Goal: Task Accomplishment & Management: Complete application form

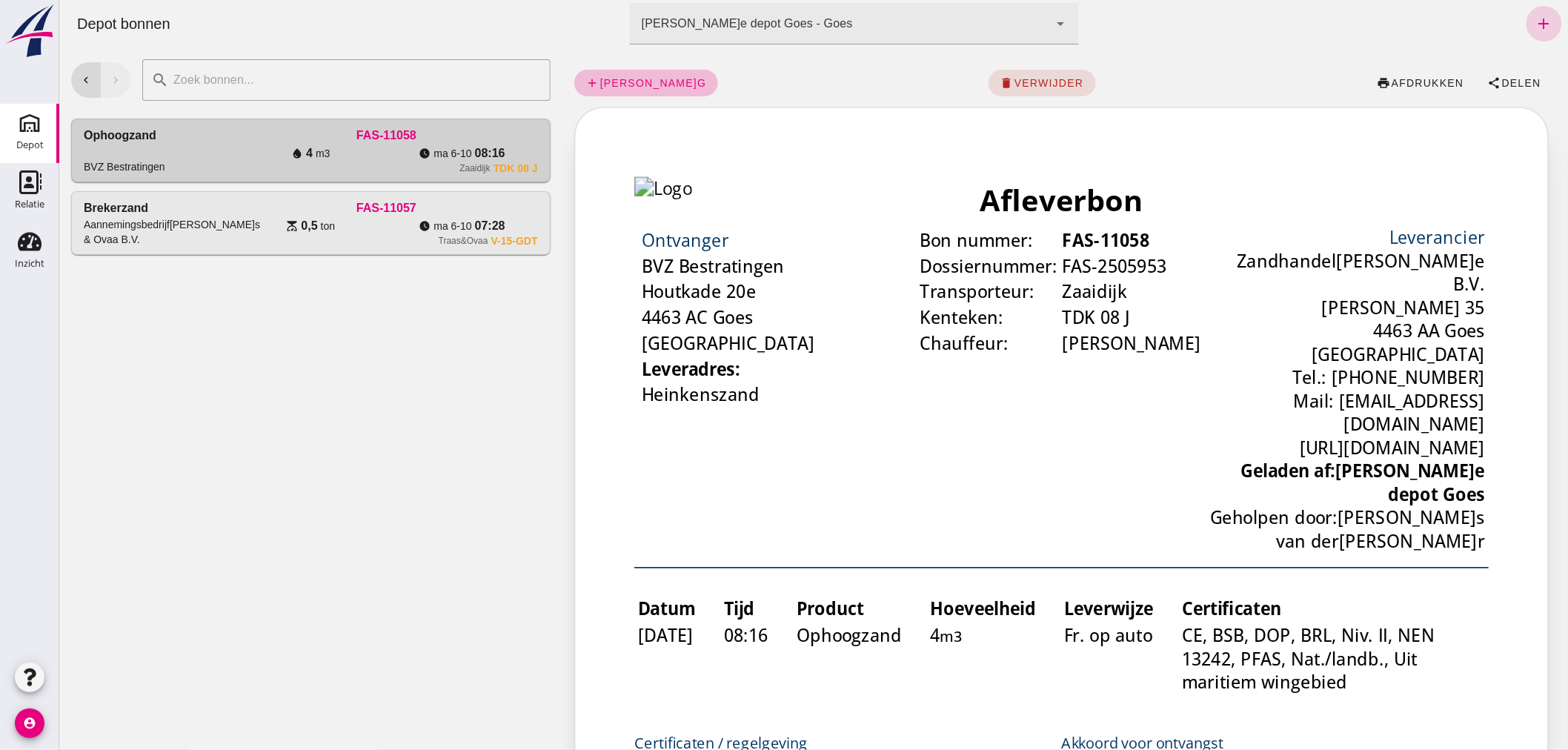
click at [1535, 17] on icon "add" at bounding box center [1544, 23] width 18 height 18
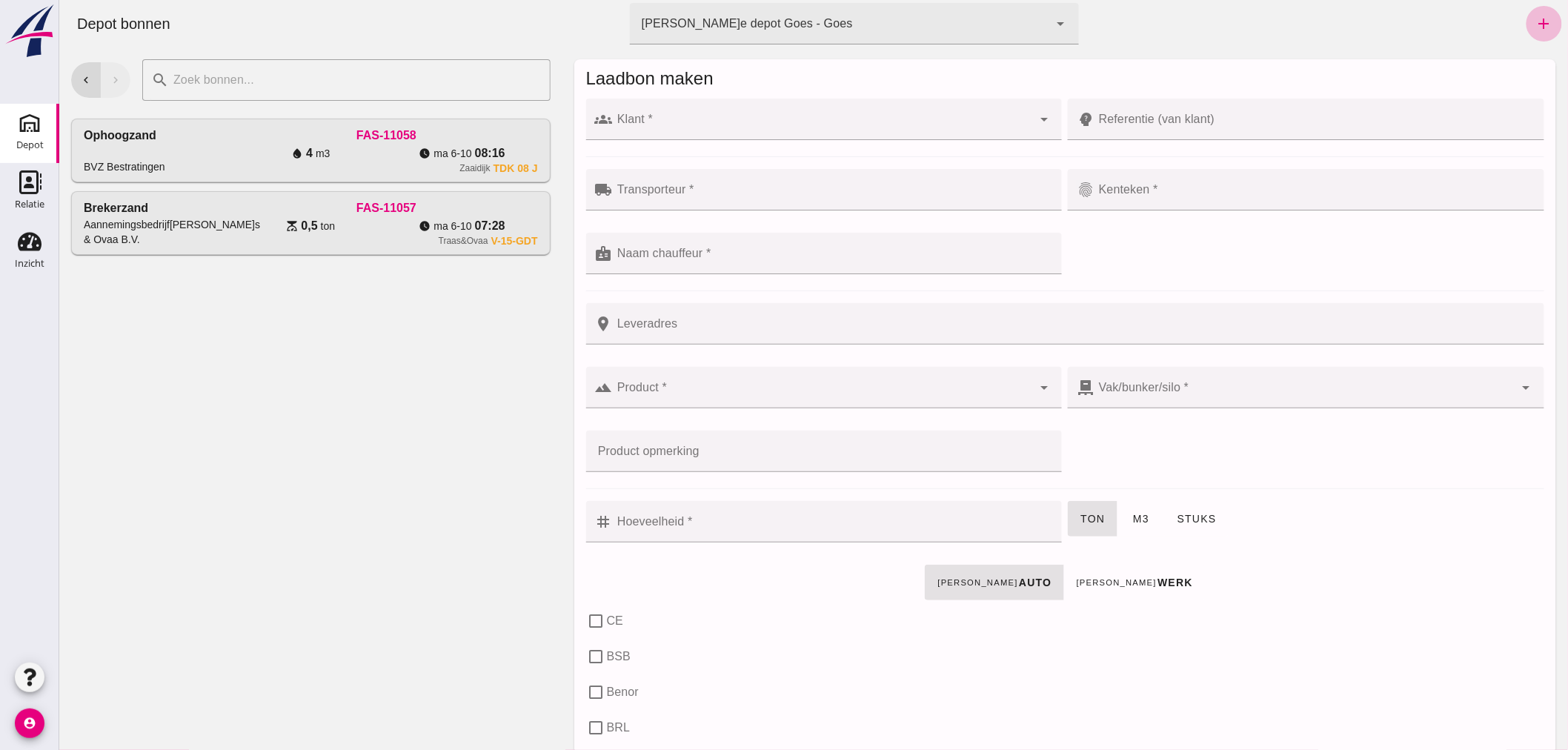
click at [773, 123] on input "Klant *" at bounding box center [822, 127] width 421 height 18
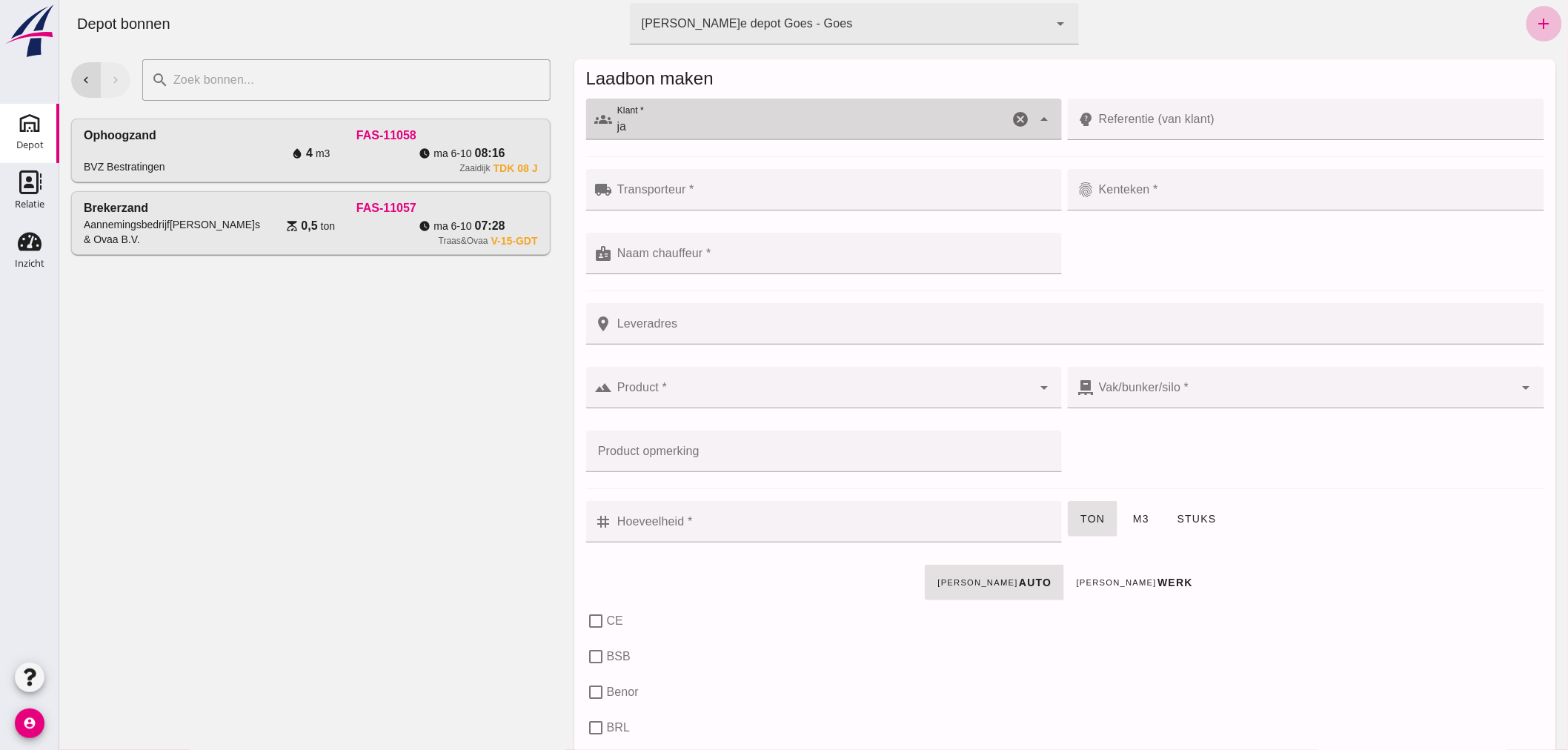
type input "j"
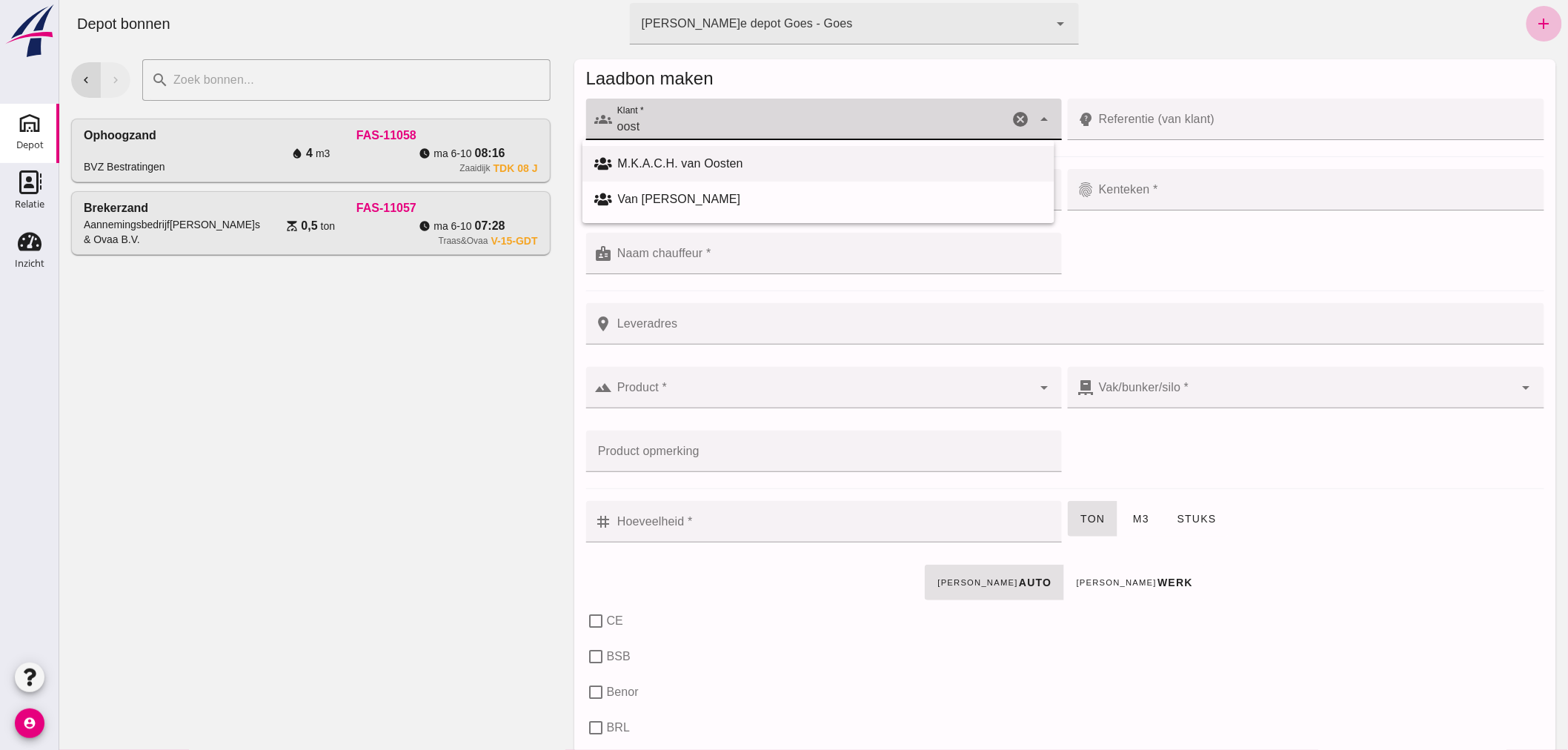
click at [688, 164] on div "M.K.A.C.H. van Oosten" at bounding box center [829, 163] width 425 height 18
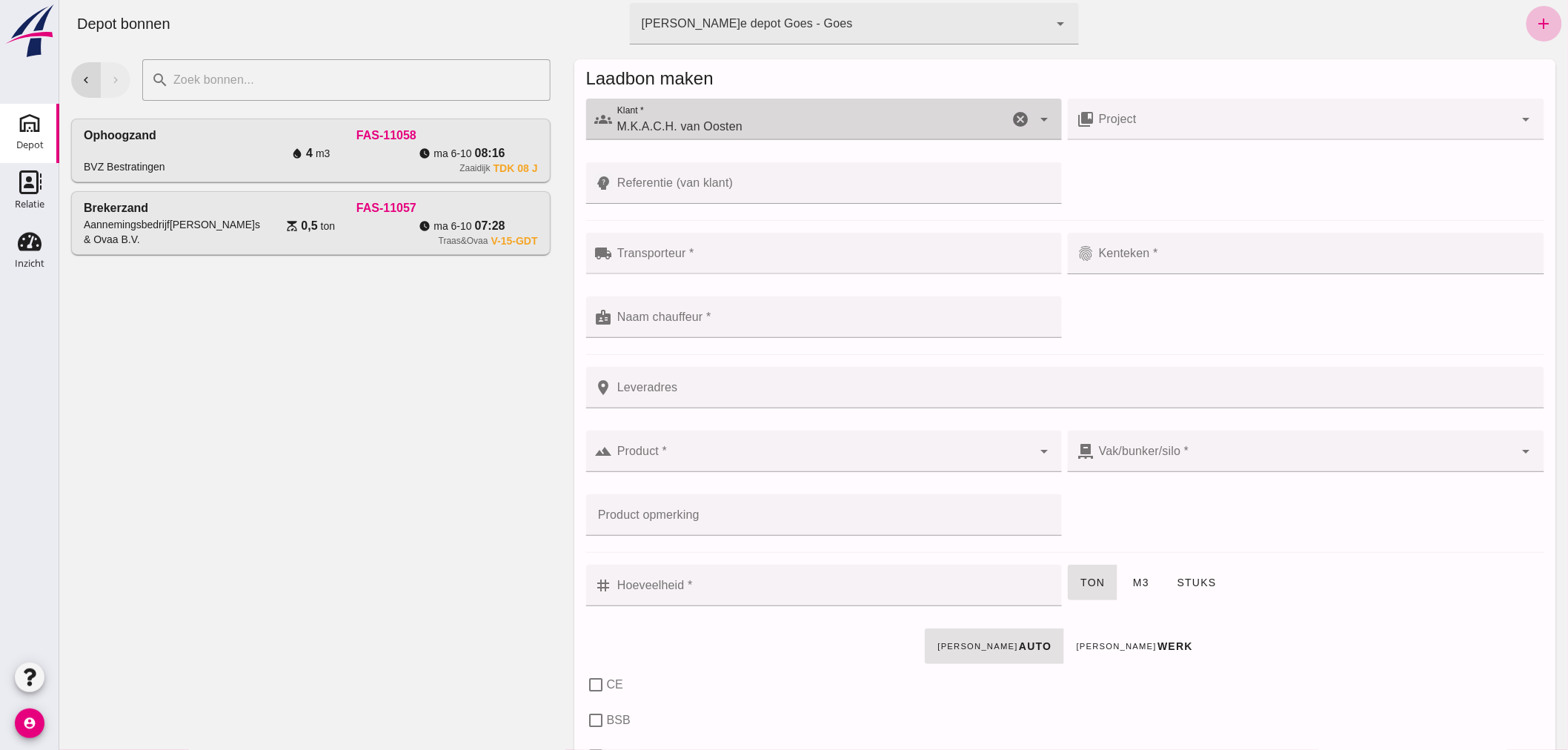
type input "M.K.A.C.H. van Oosten"
click at [690, 254] on input "Transporteur *" at bounding box center [832, 260] width 441 height 18
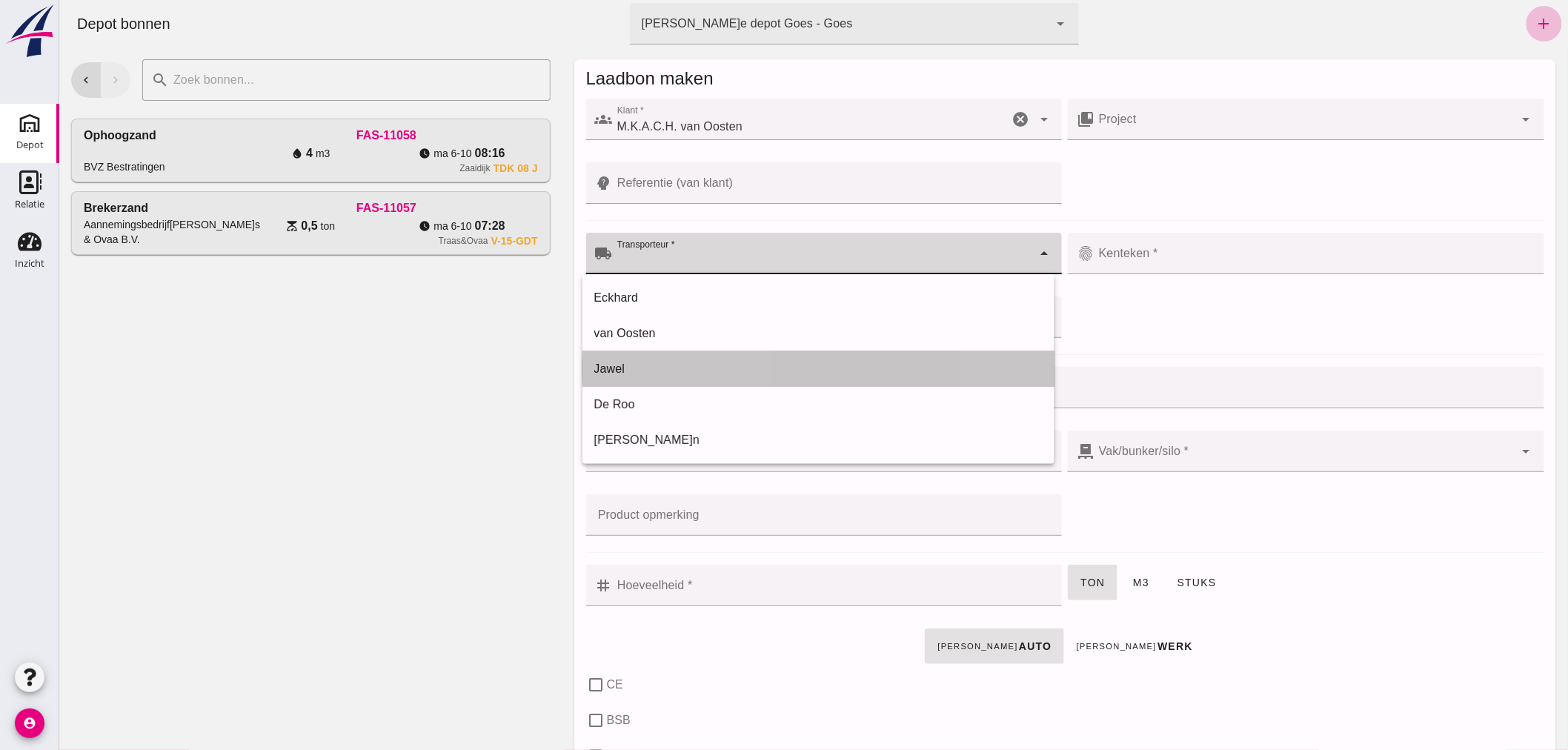
drag, startPoint x: 650, startPoint y: 370, endPoint x: 743, endPoint y: 357, distance: 93.9
click at [653, 370] on div "Jawel" at bounding box center [818, 369] width 448 height 18
type input "Jawel"
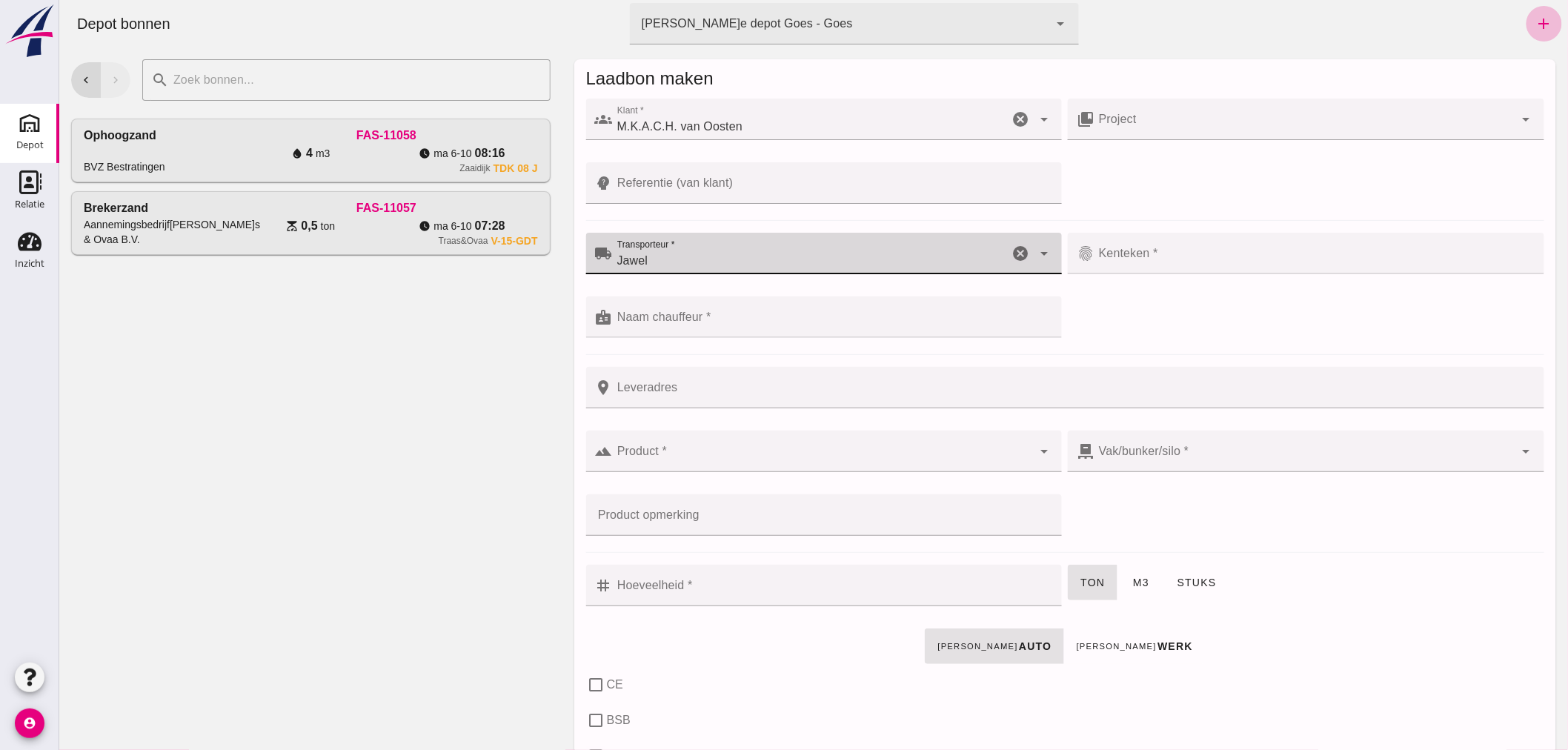
click at [1163, 255] on input "Kenteken *" at bounding box center [1314, 260] width 441 height 18
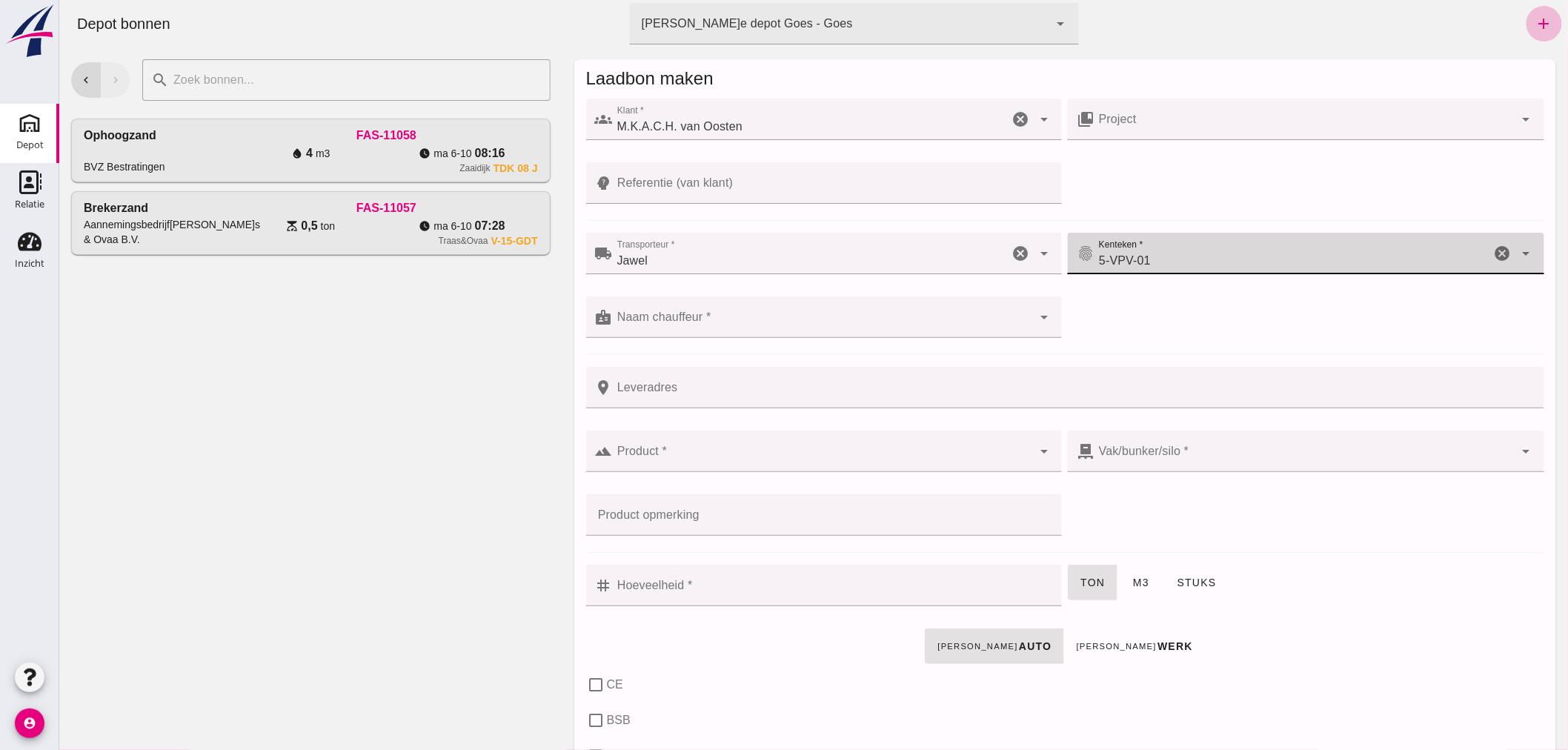
type input "5-VPV-01"
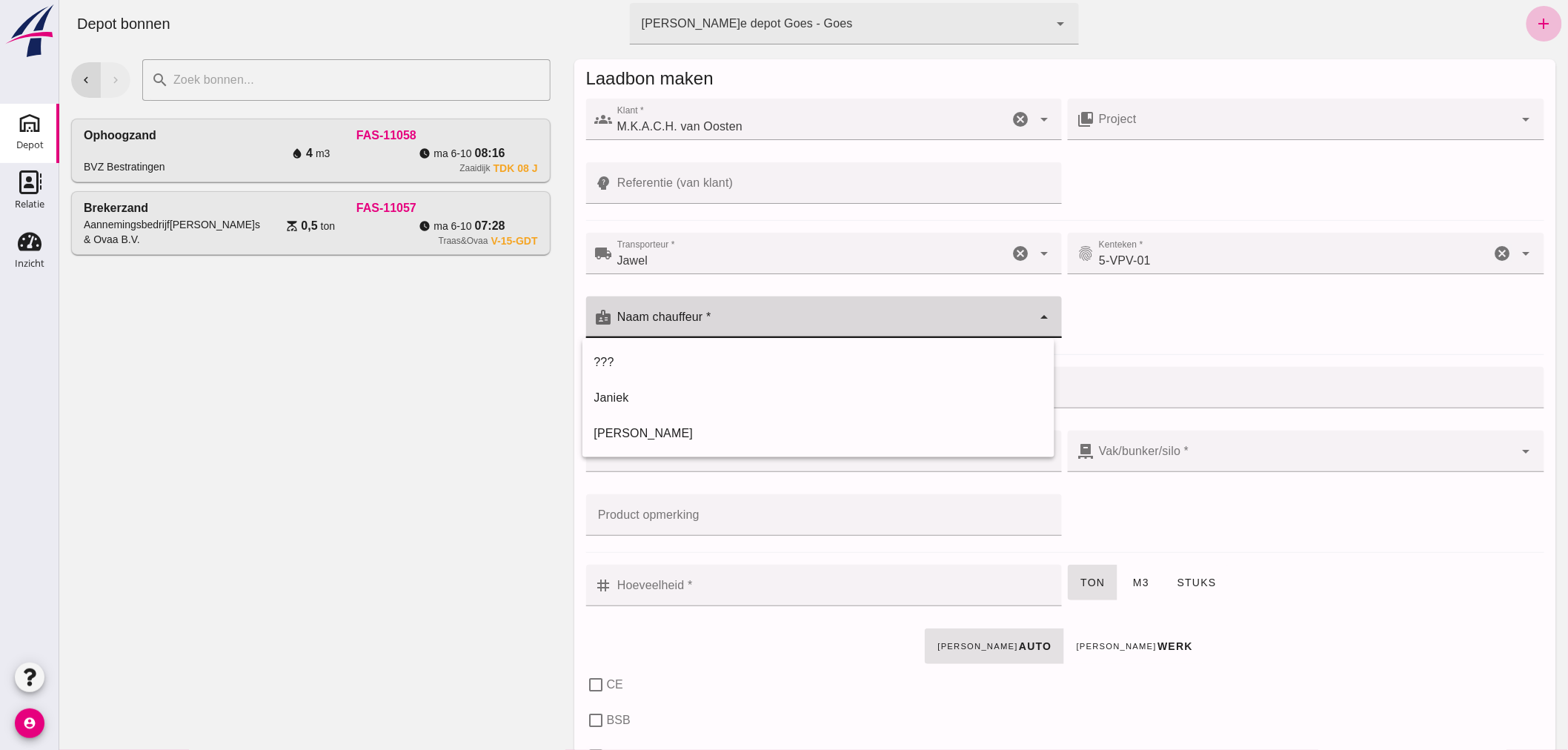
click at [713, 327] on input "Naam chauffeur *" at bounding box center [822, 324] width 421 height 18
click at [644, 428] on div "[PERSON_NAME]" at bounding box center [818, 434] width 448 height 18
type input "[PERSON_NAME]"
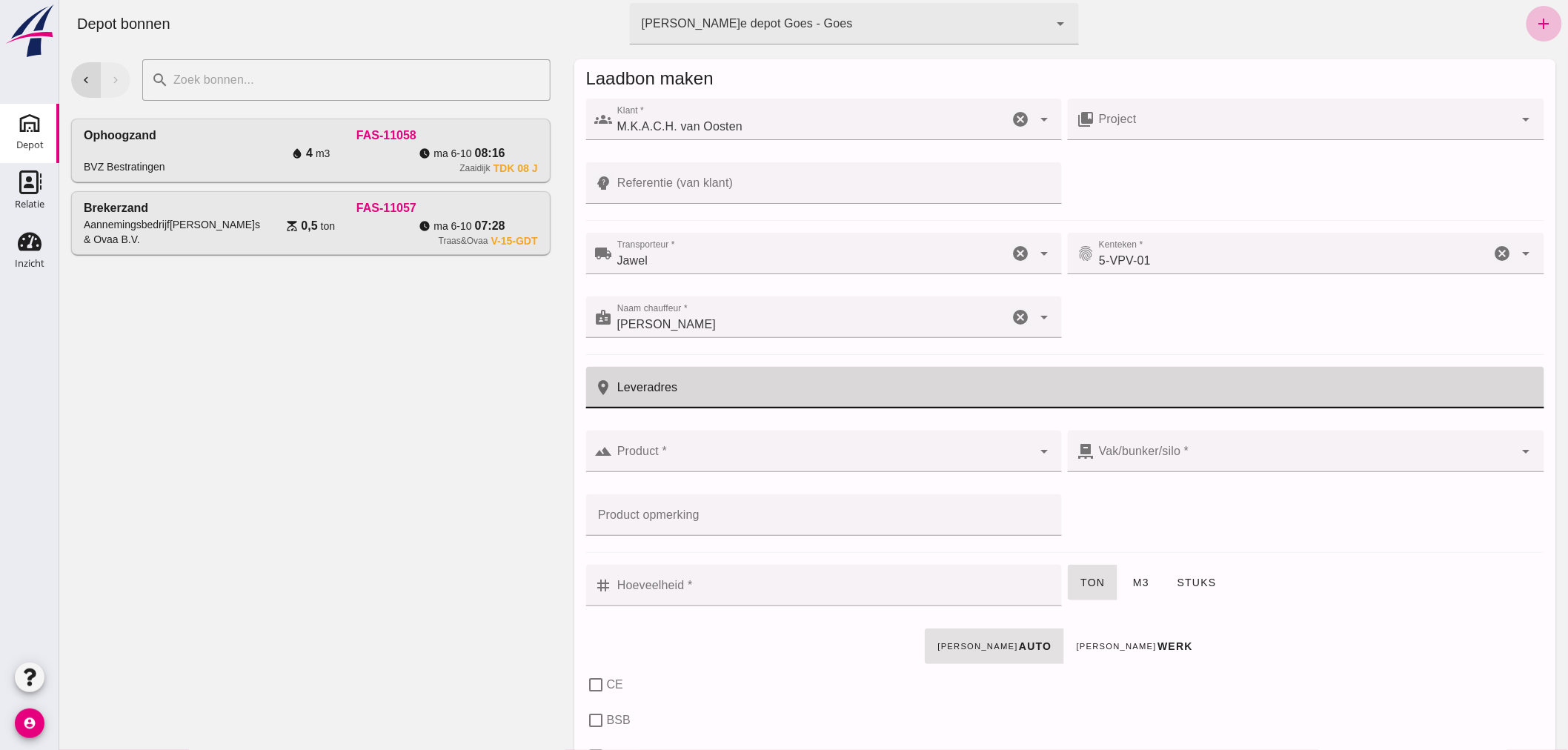
click at [693, 393] on input "Leveradres" at bounding box center [1073, 387] width 923 height 41
type input "AVL Eindewege"
click at [727, 450] on input "Product *" at bounding box center [822, 459] width 421 height 18
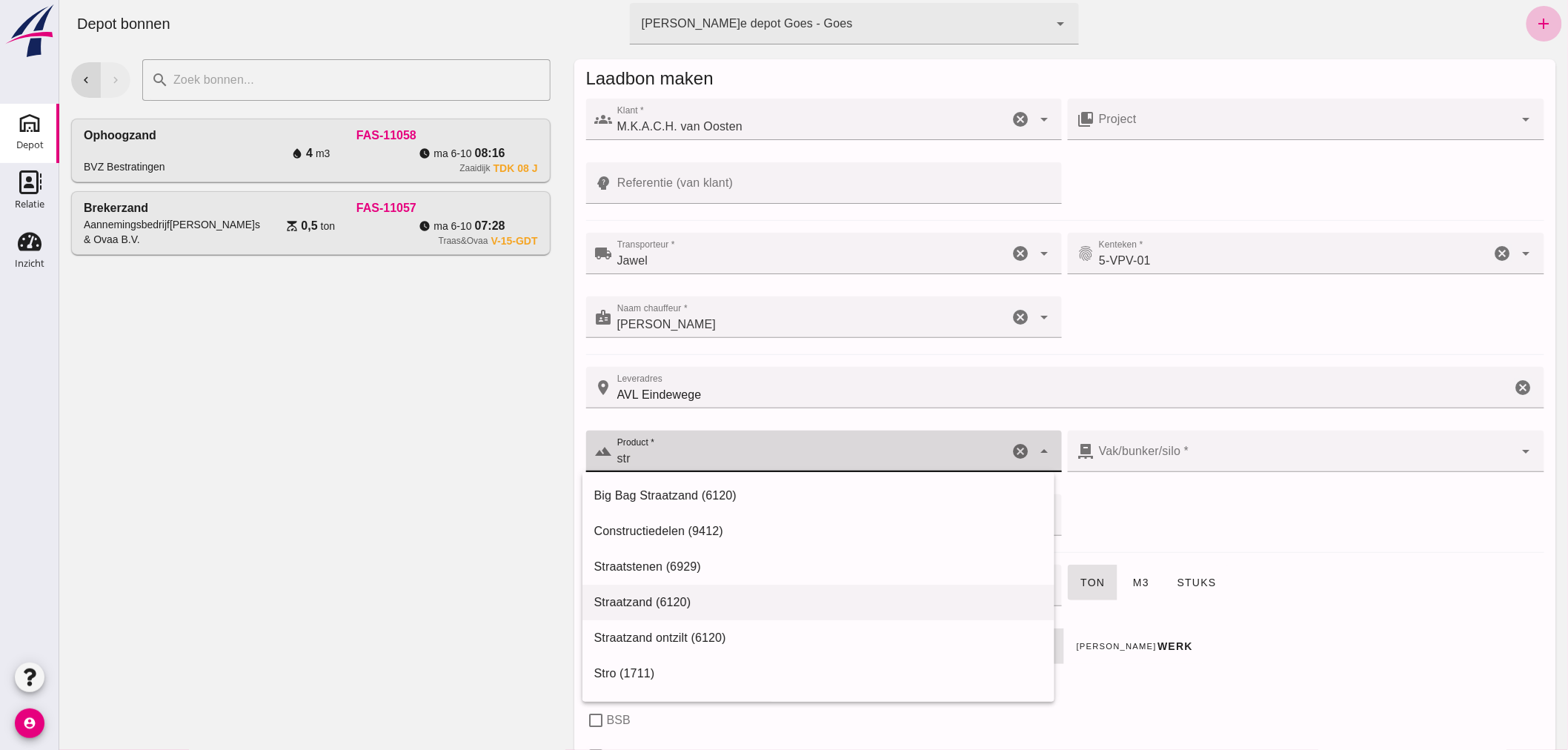
click at [648, 597] on div "Straatzand (6120)" at bounding box center [818, 603] width 448 height 18
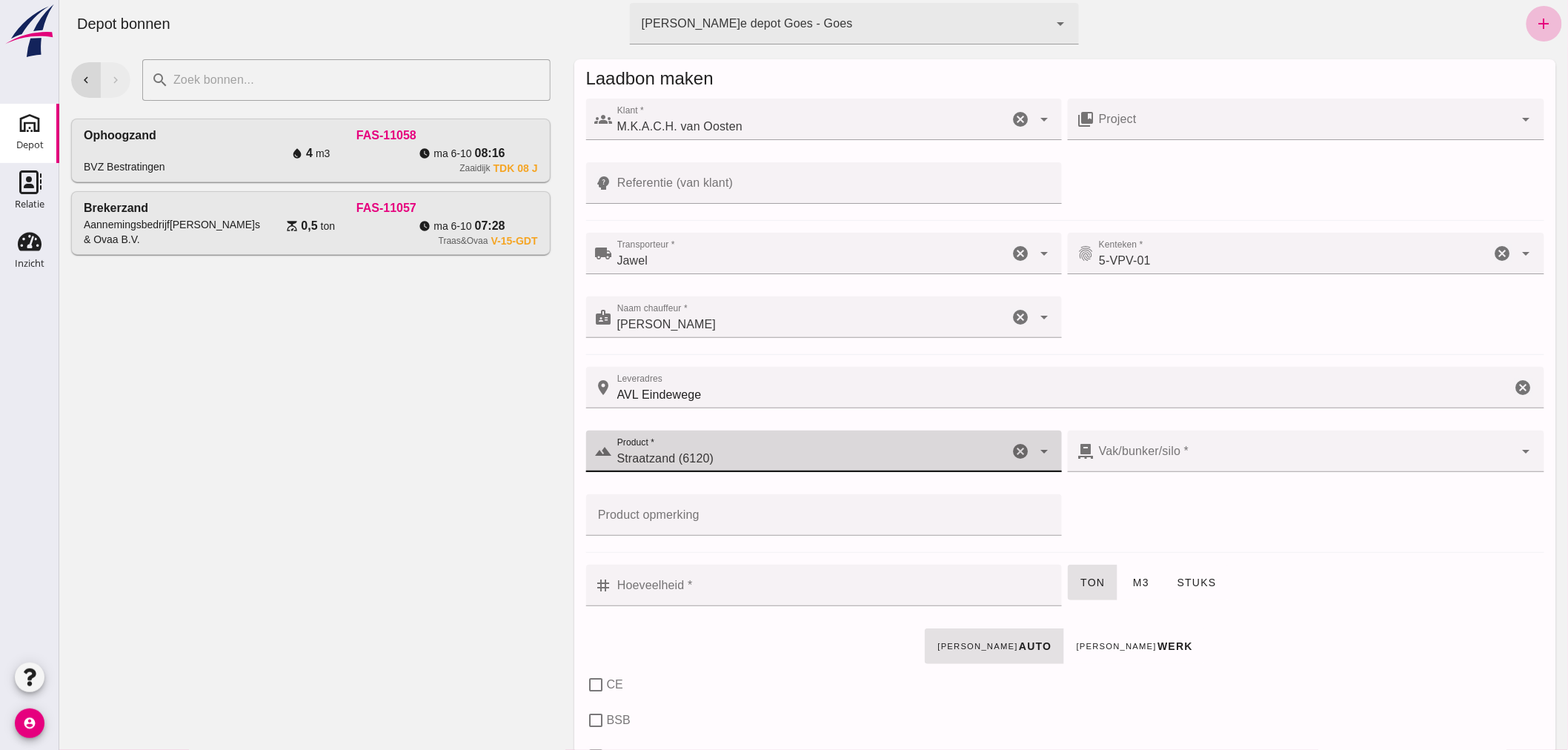
type input "Straatzand (6120)"
click at [702, 585] on input "Hoeveelheid *" at bounding box center [832, 585] width 441 height 41
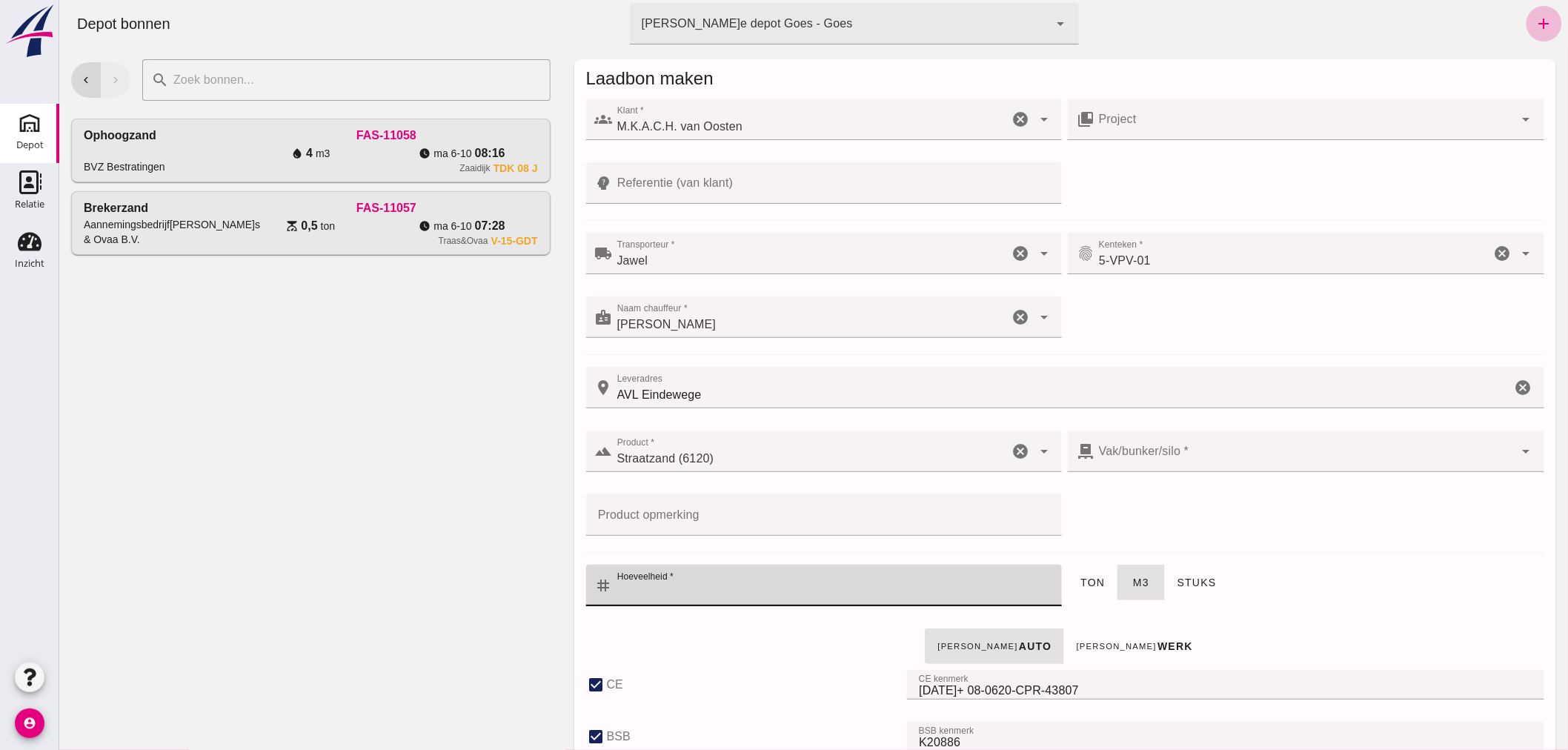
checkbox input "true"
type input "40"
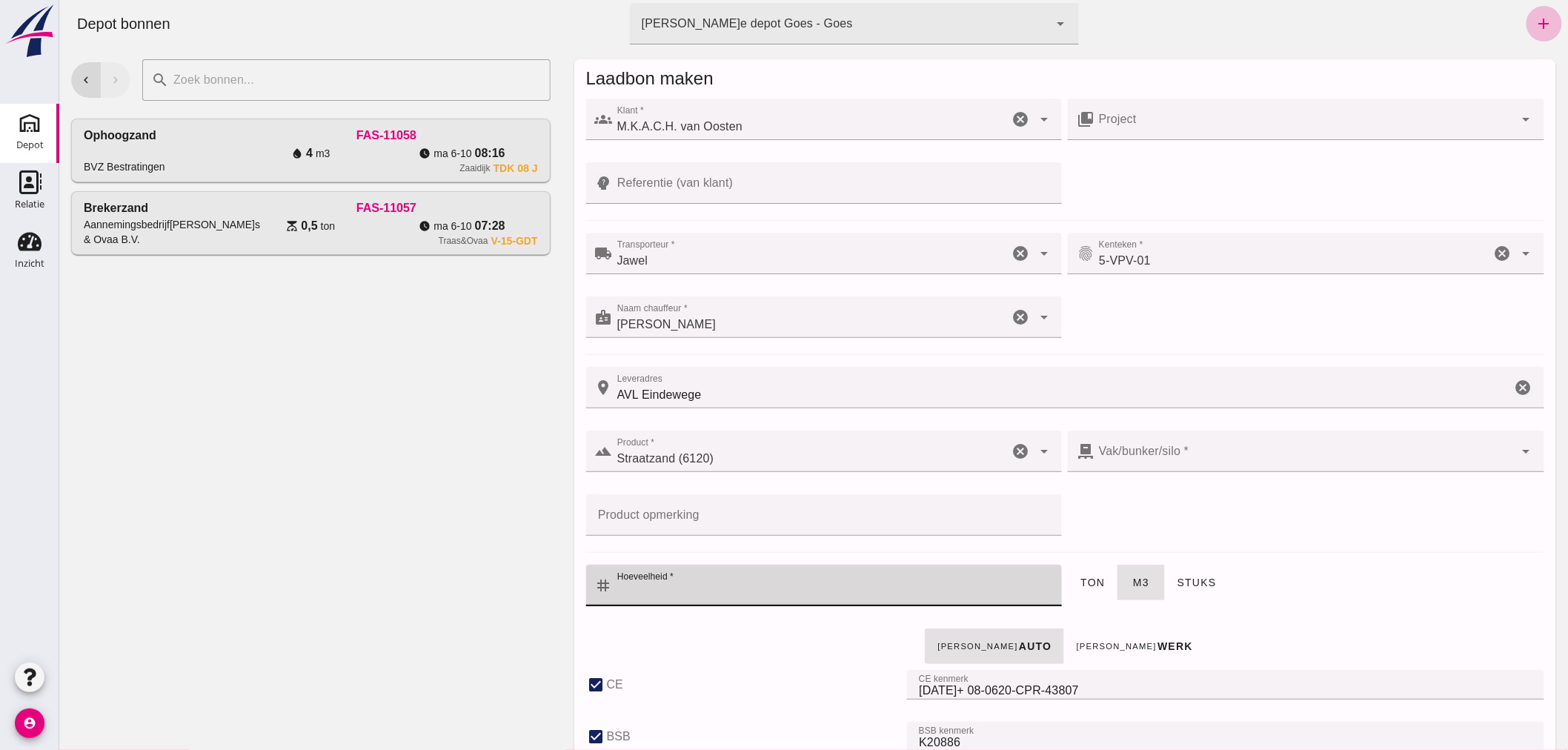
checkbox input "true"
type input "303"
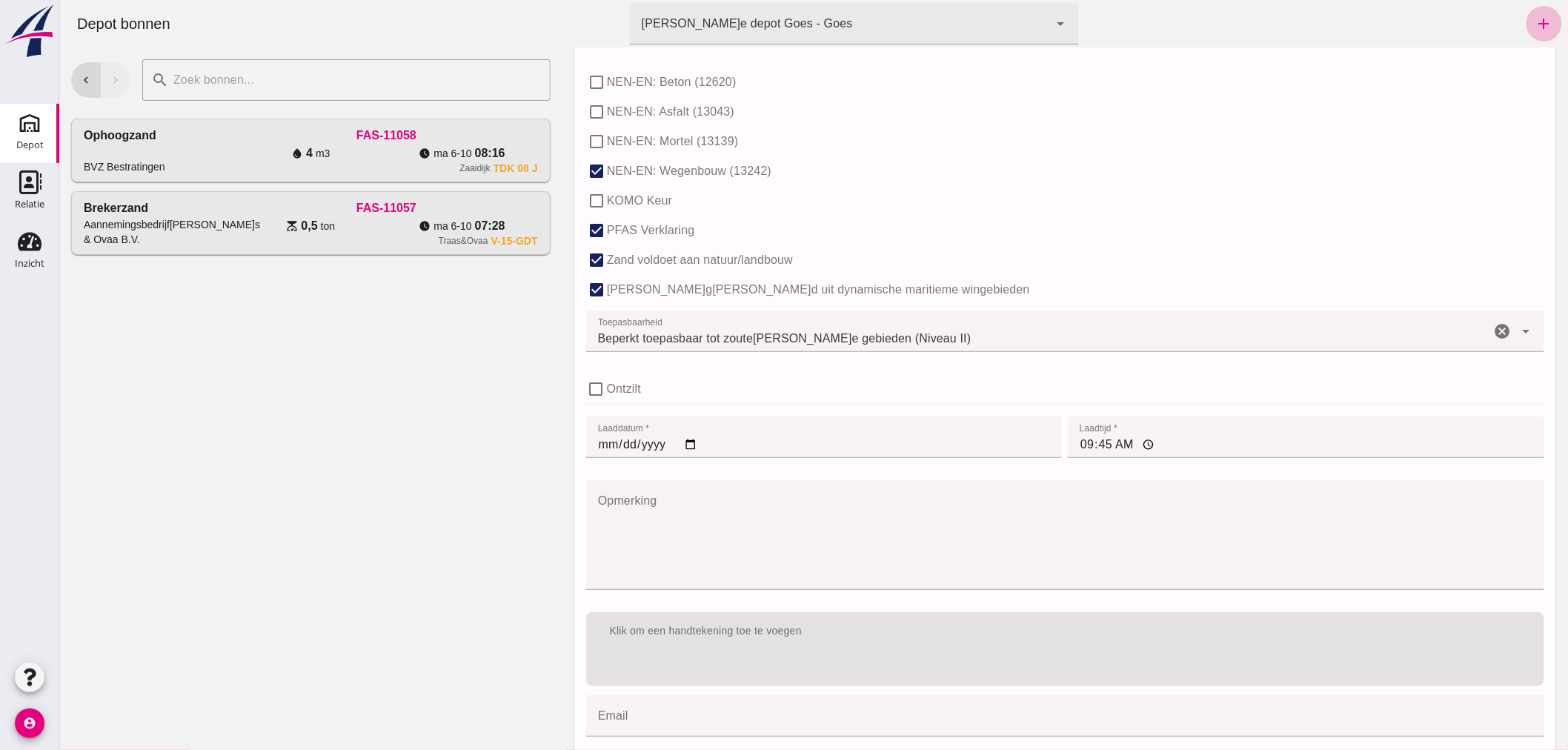
scroll to position [905, 0]
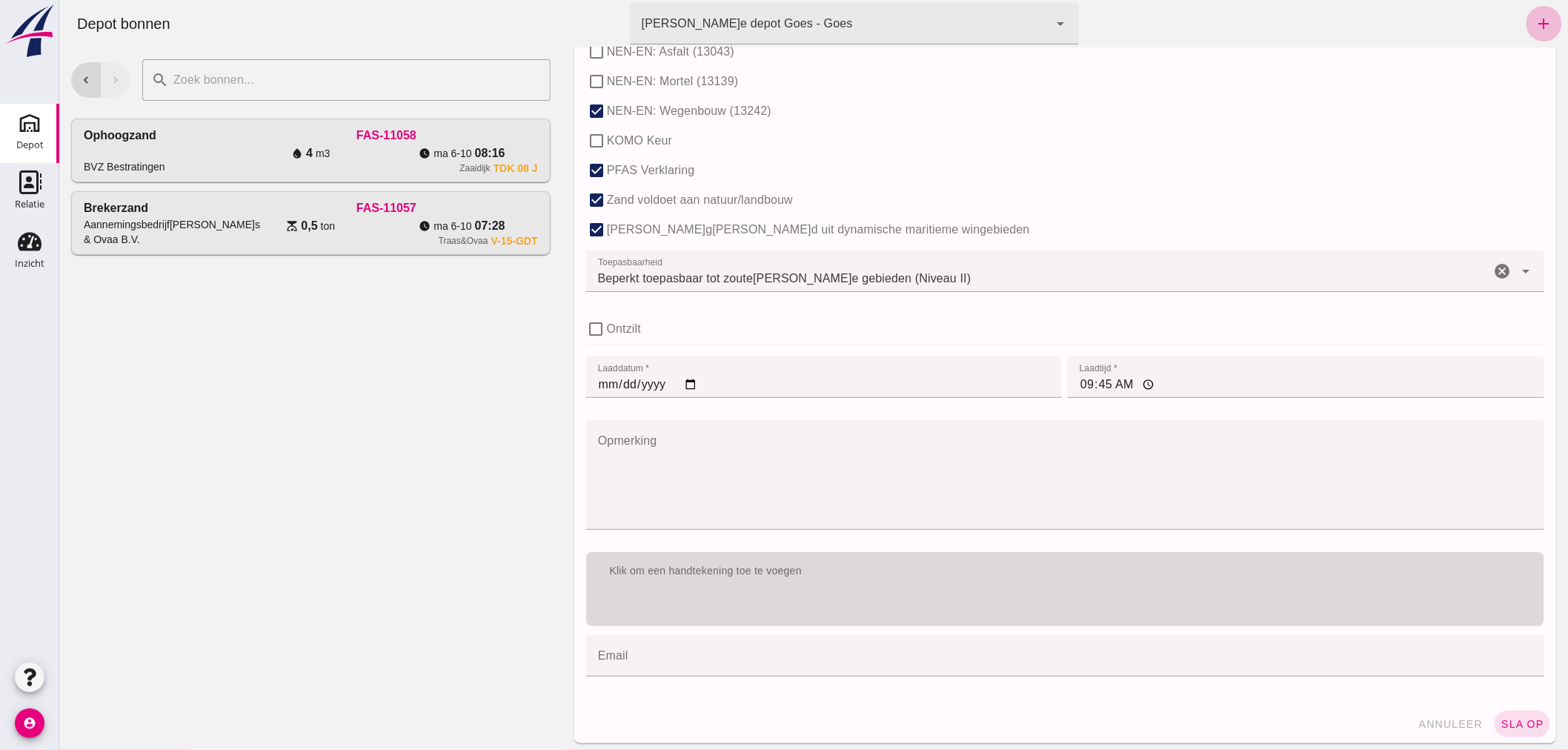
type input "3"
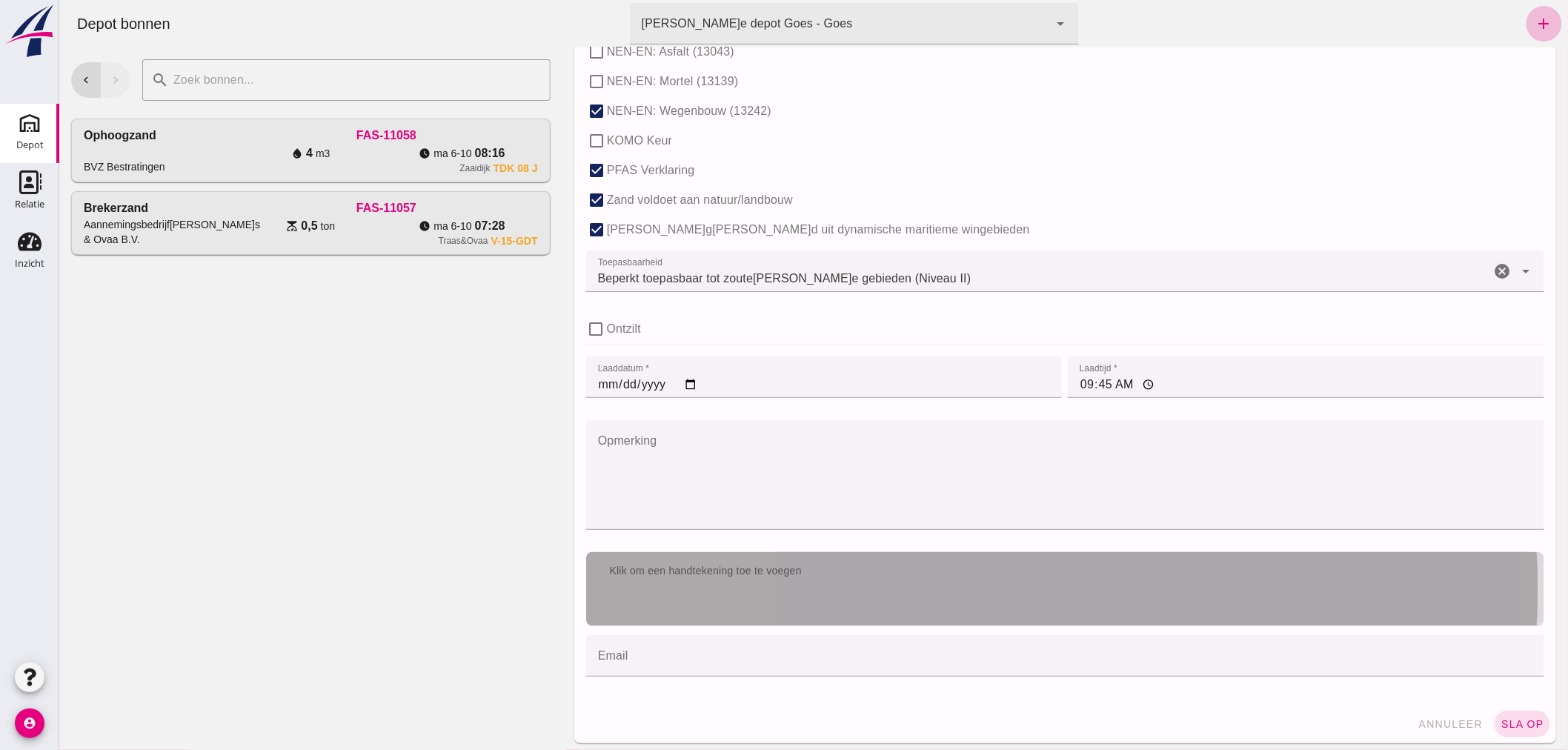
click at [852, 579] on div "Klik om een handtekening toe te voegen" at bounding box center [1064, 570] width 958 height 39
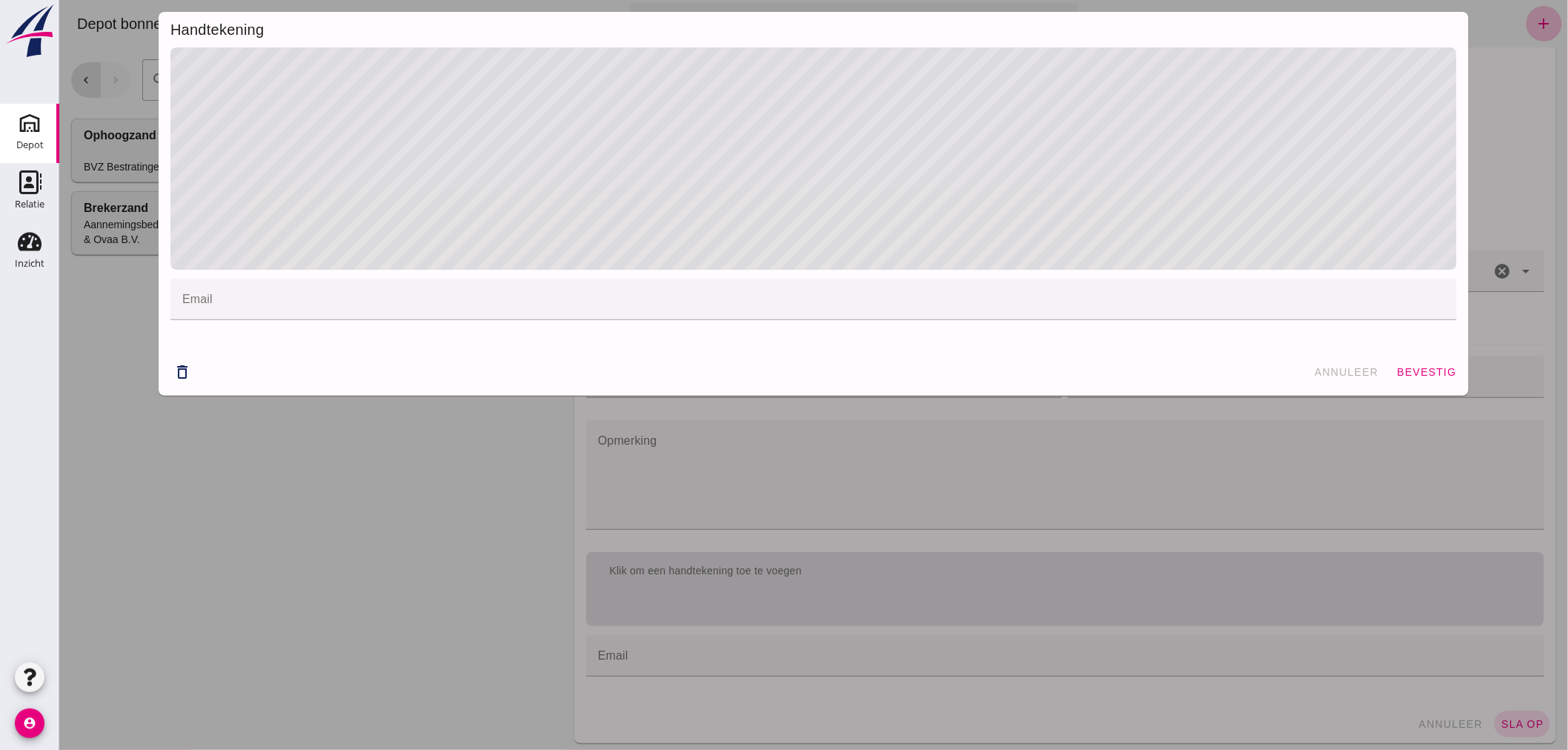
click at [1413, 371] on span "bevestig" at bounding box center [1426, 371] width 60 height 12
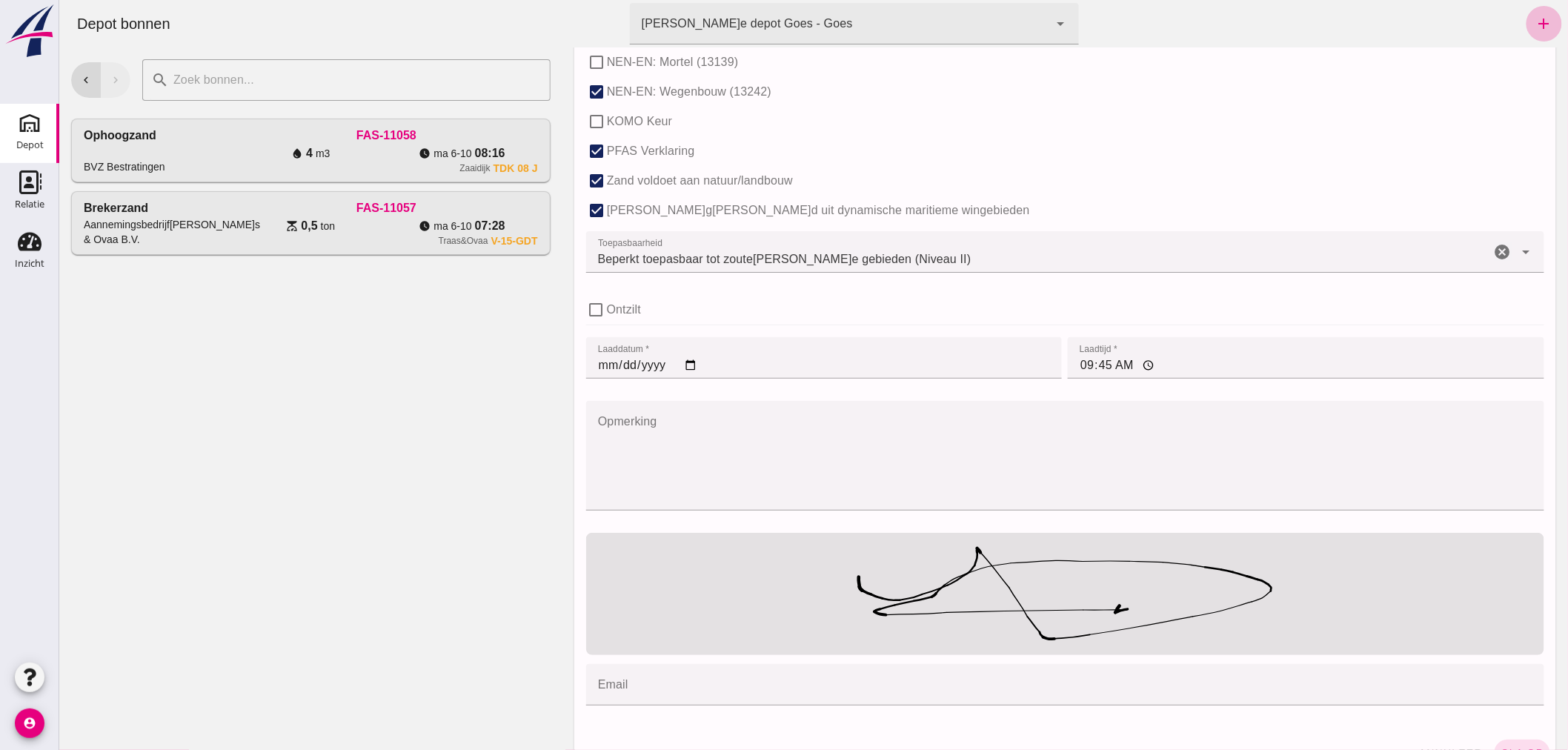
scroll to position [957, 0]
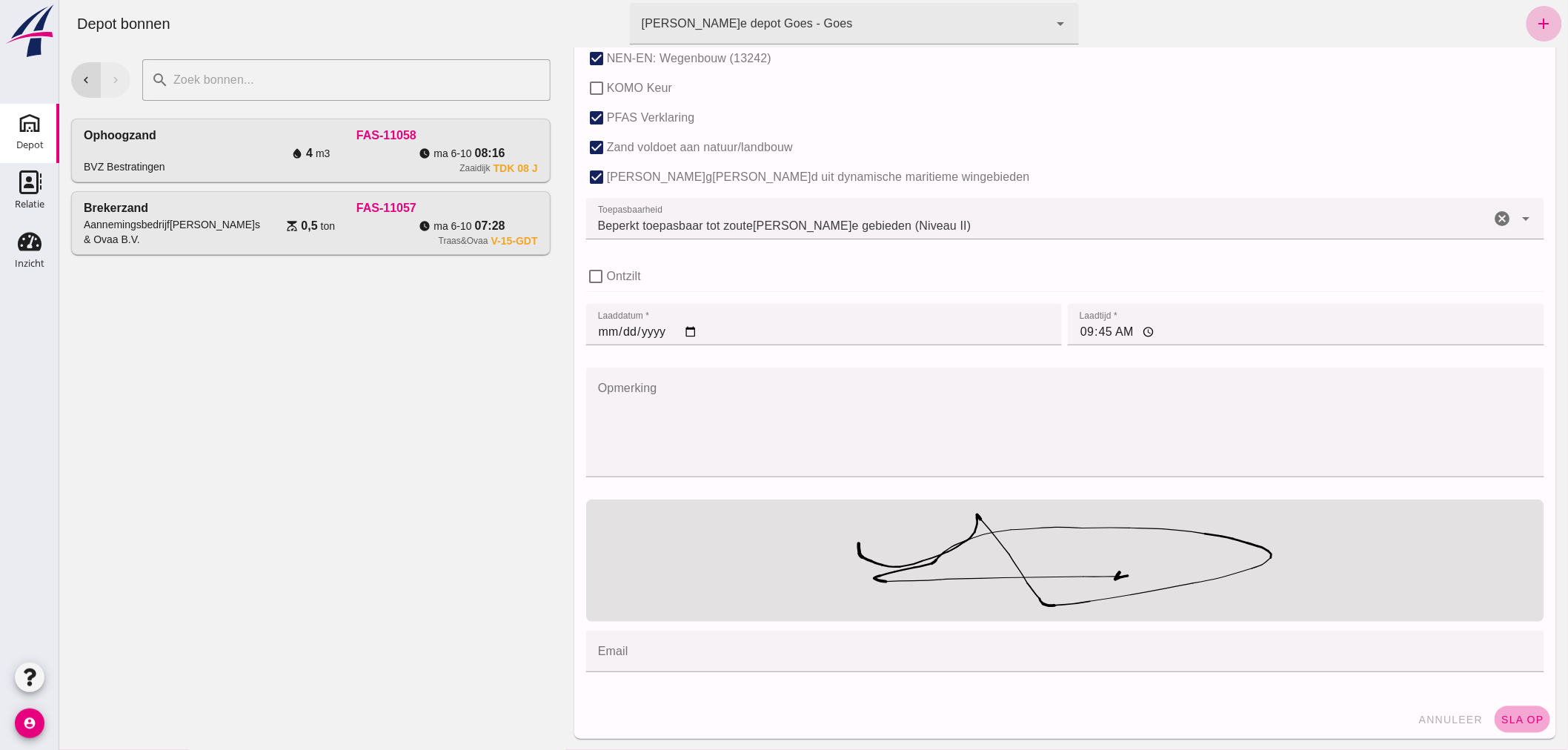
click at [1512, 715] on span "sla op" at bounding box center [1521, 719] width 44 height 12
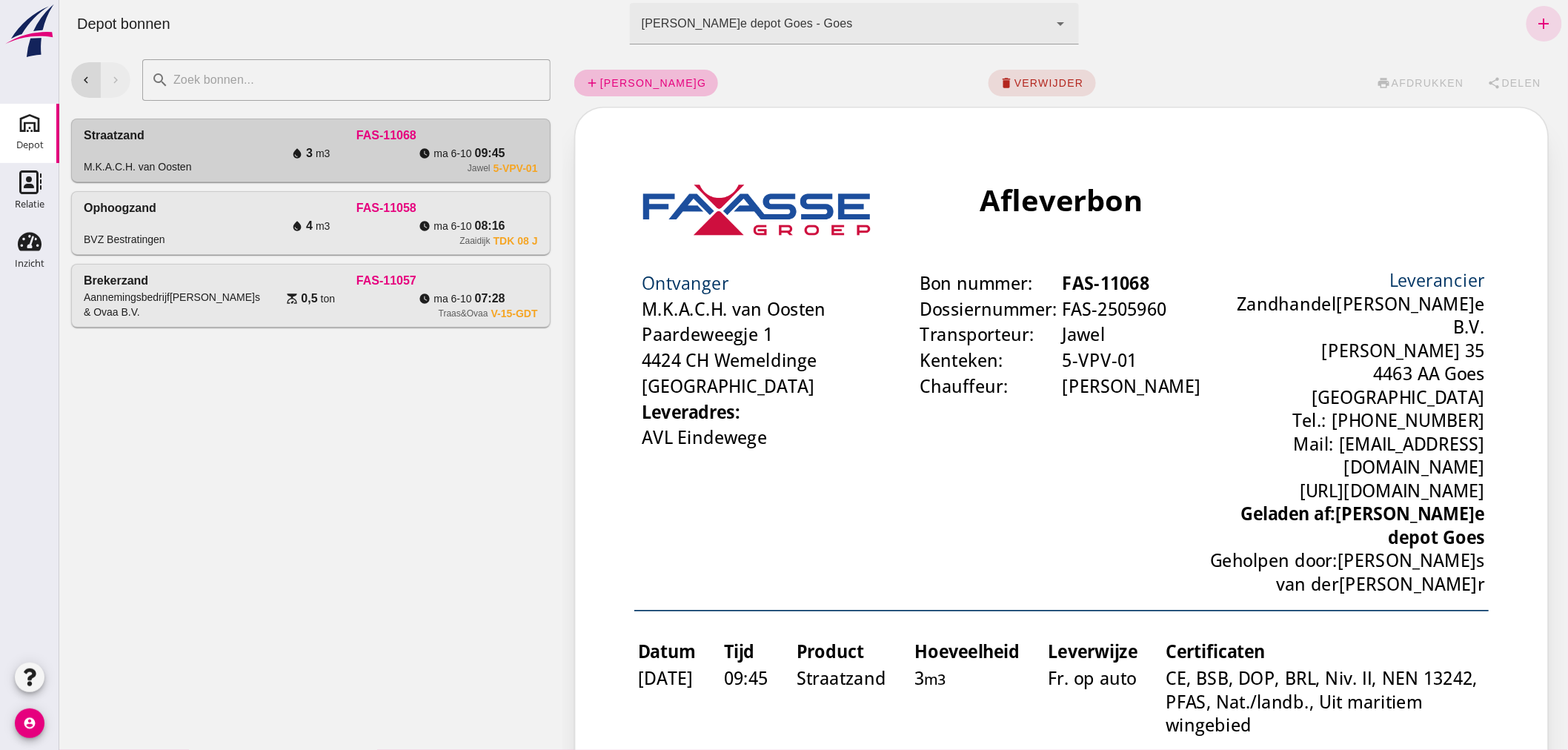
scroll to position [0, 0]
